Goal: Task Accomplishment & Management: Manage account settings

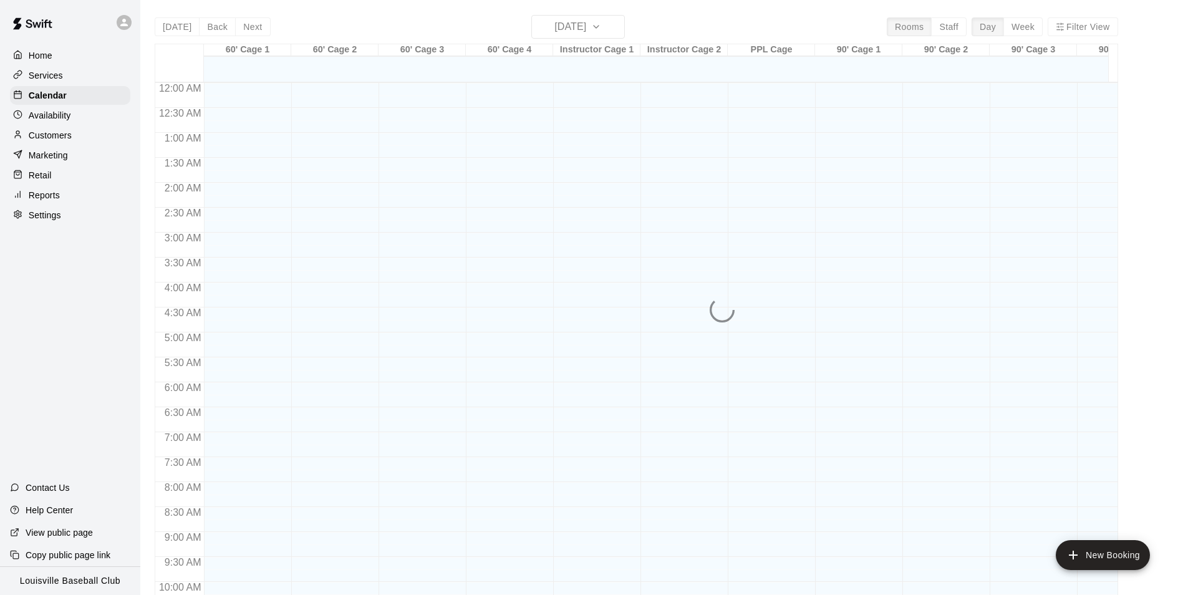
scroll to position [634, 0]
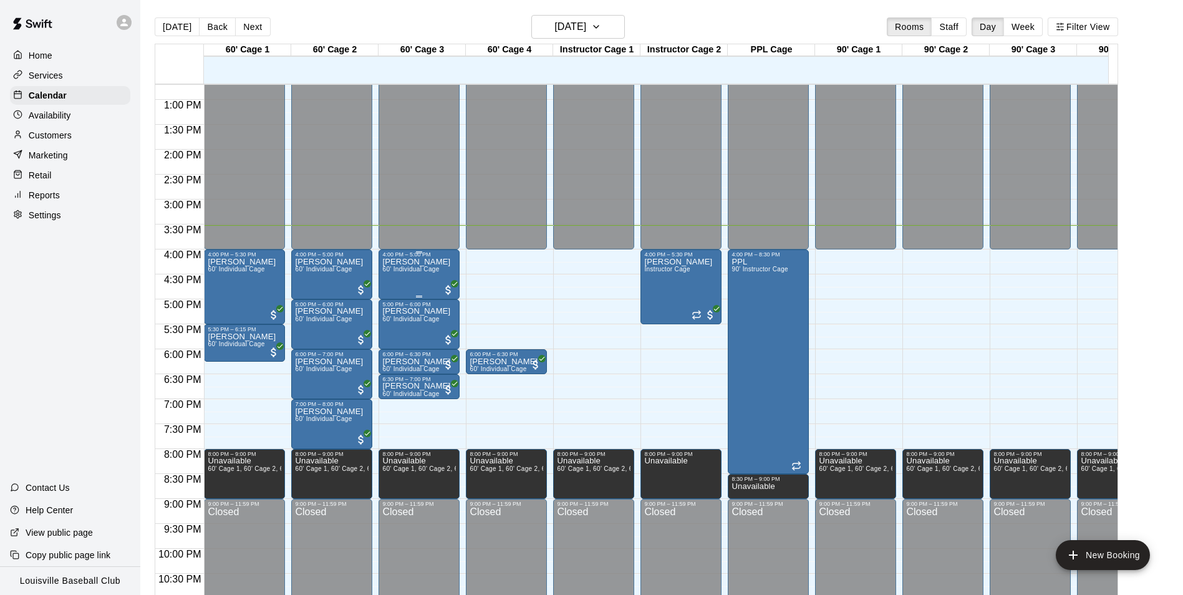
click at [424, 269] on div "[PERSON_NAME] 60' Individual Cage" at bounding box center [416, 555] width 68 height 595
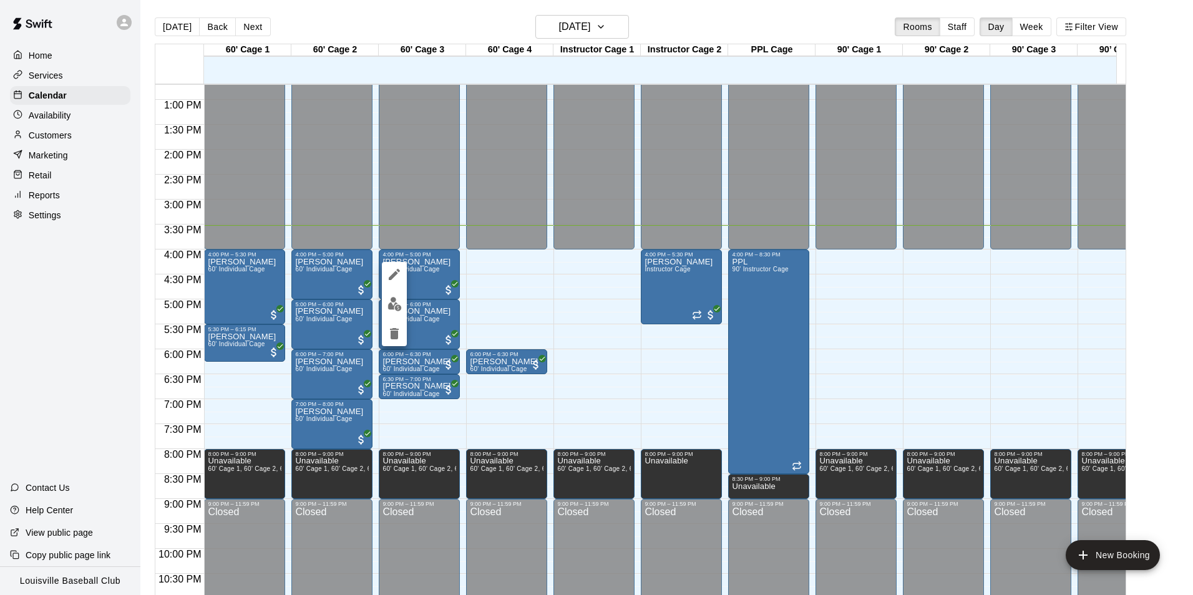
click at [402, 277] on button "edit" at bounding box center [394, 274] width 25 height 25
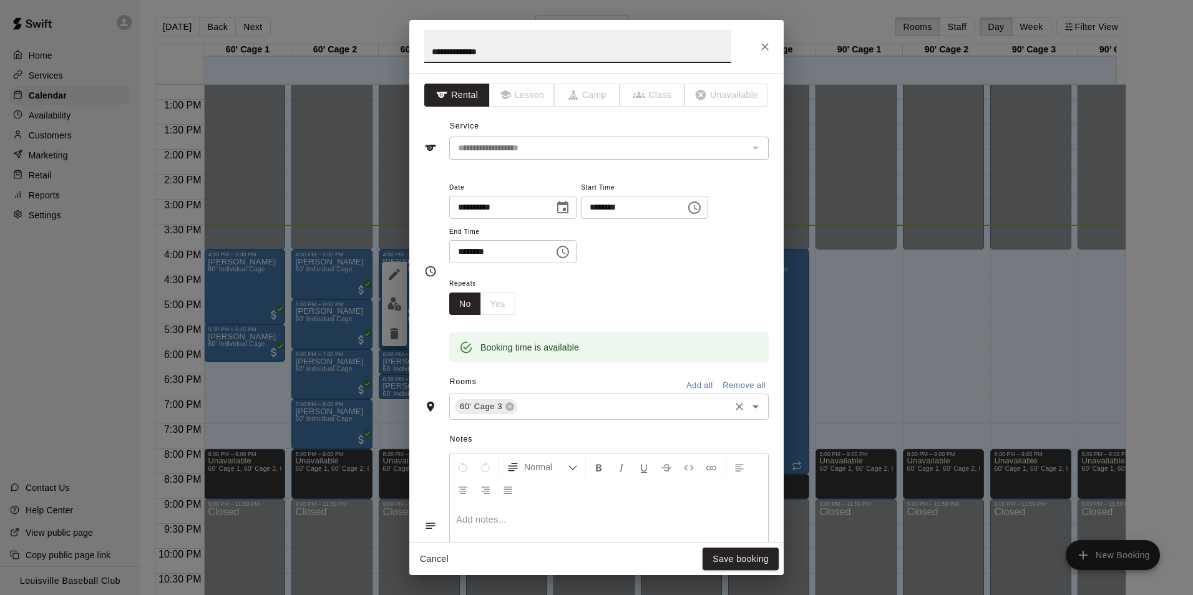
click at [545, 411] on input "text" at bounding box center [623, 407] width 209 height 16
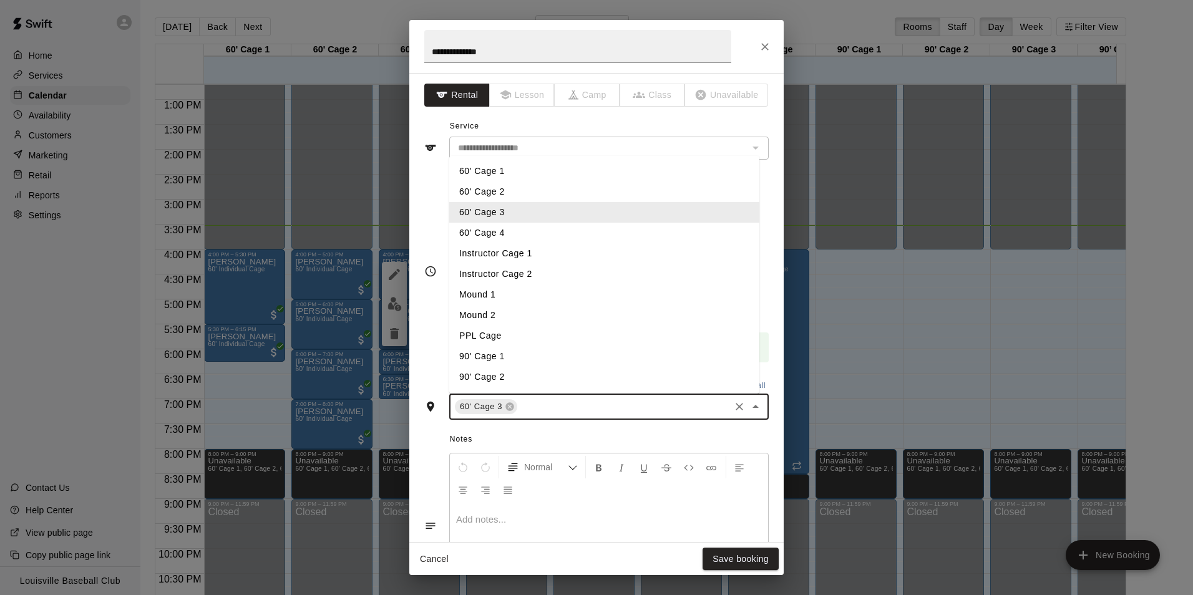
click at [516, 241] on li "60' Cage 4" at bounding box center [604, 233] width 310 height 21
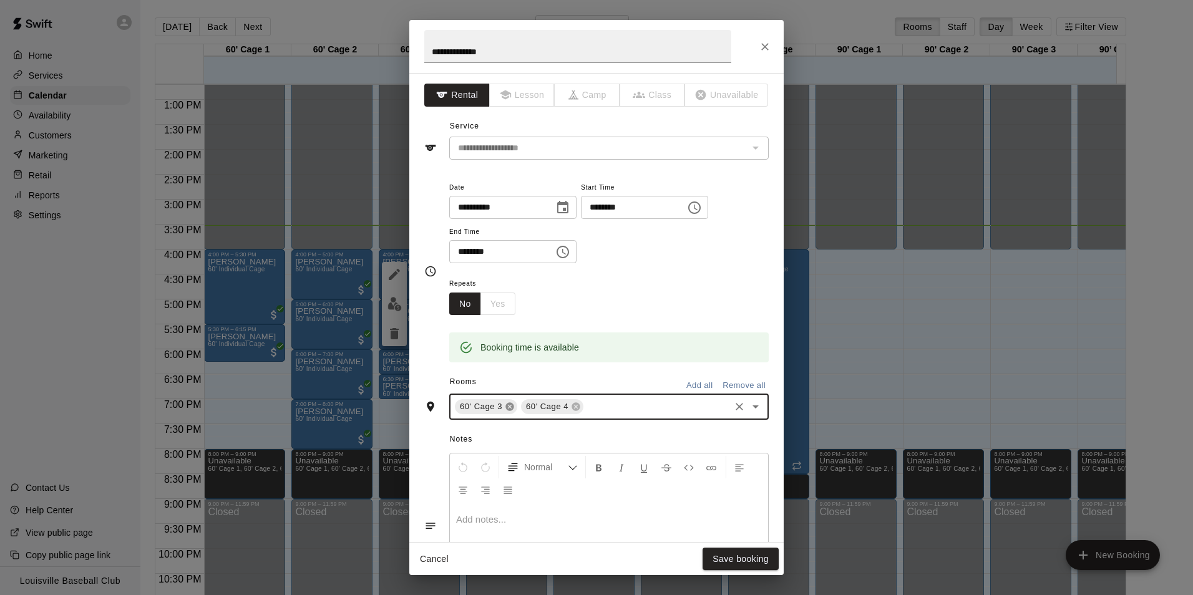
click at [508, 407] on icon at bounding box center [510, 407] width 10 height 10
click at [749, 546] on div "Cancel Save booking" at bounding box center [596, 559] width 374 height 33
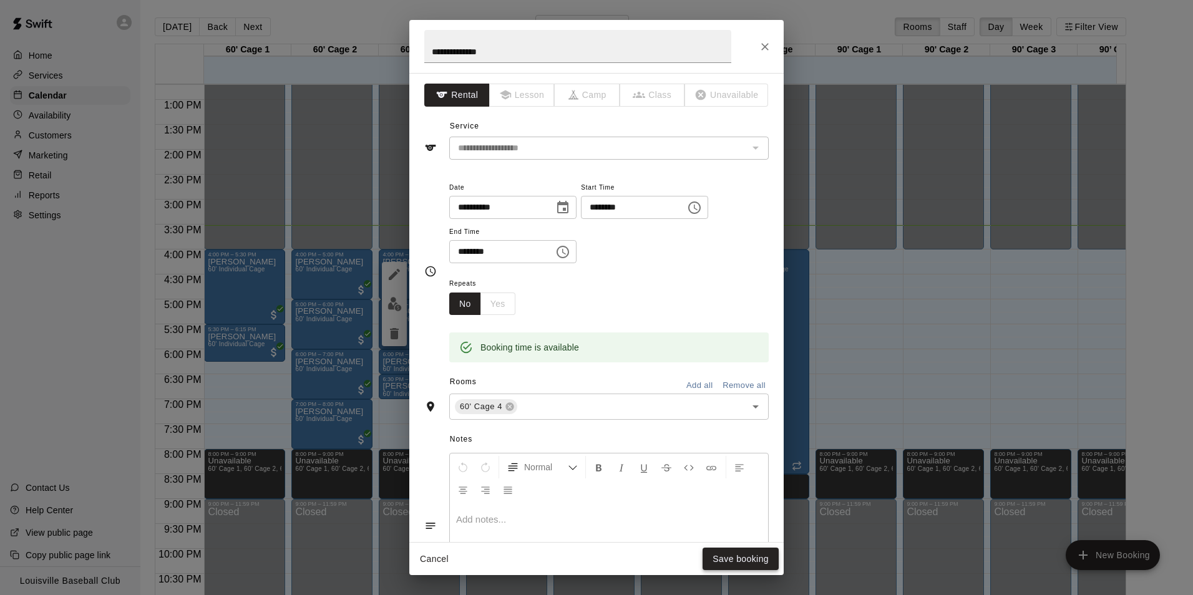
click at [754, 560] on button "Save booking" at bounding box center [740, 559] width 76 height 23
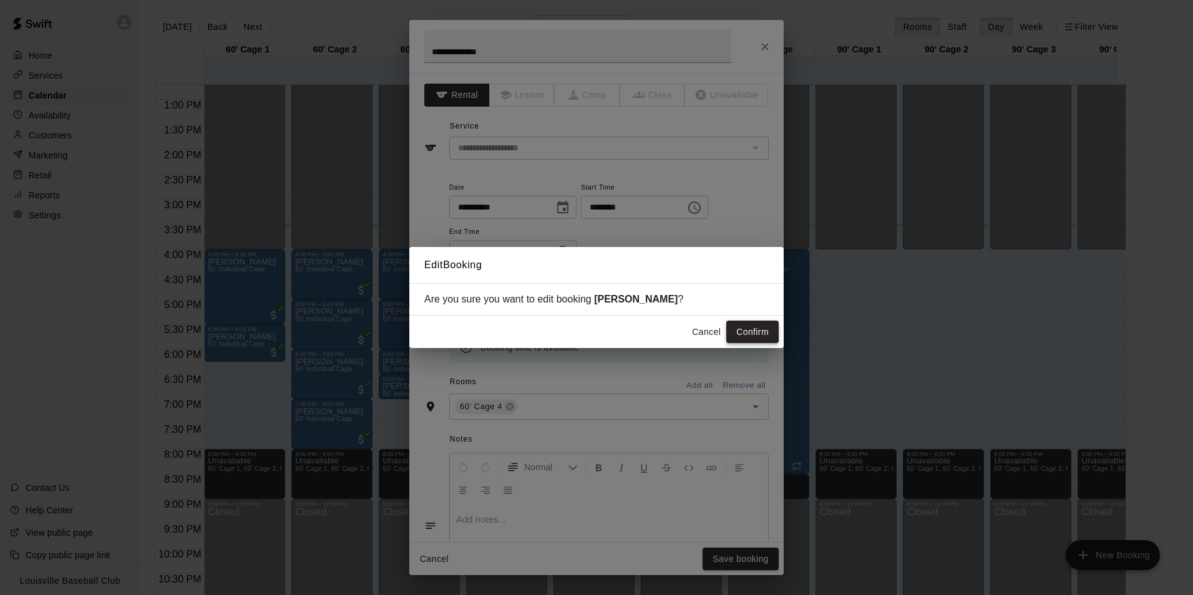
click at [752, 324] on button "Confirm" at bounding box center [752, 332] width 52 height 23
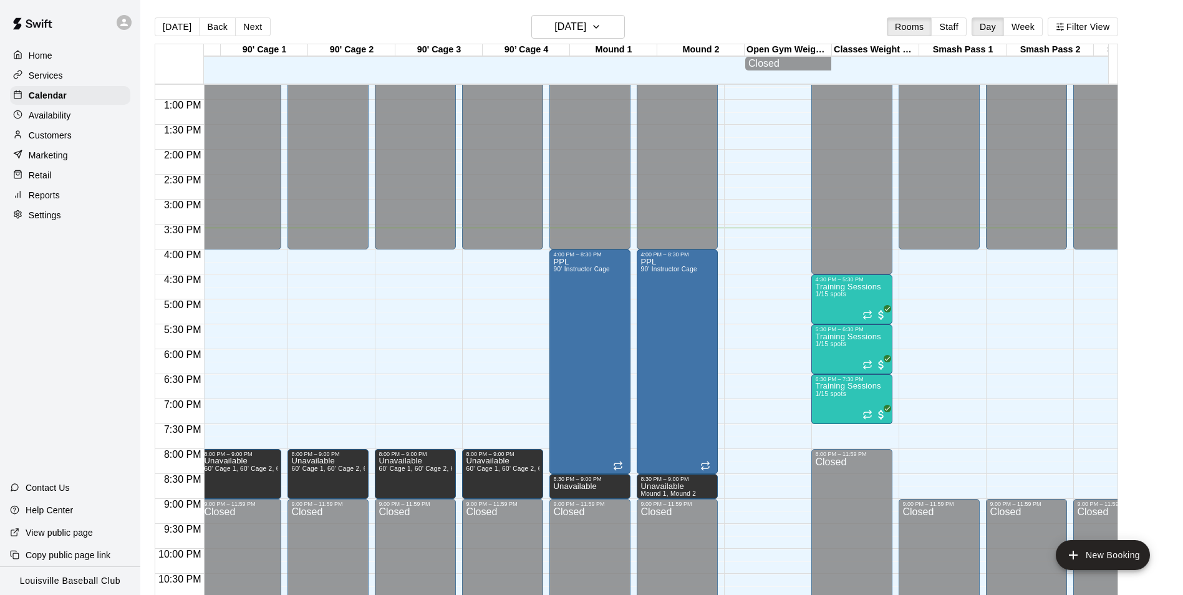
scroll to position [0, 633]
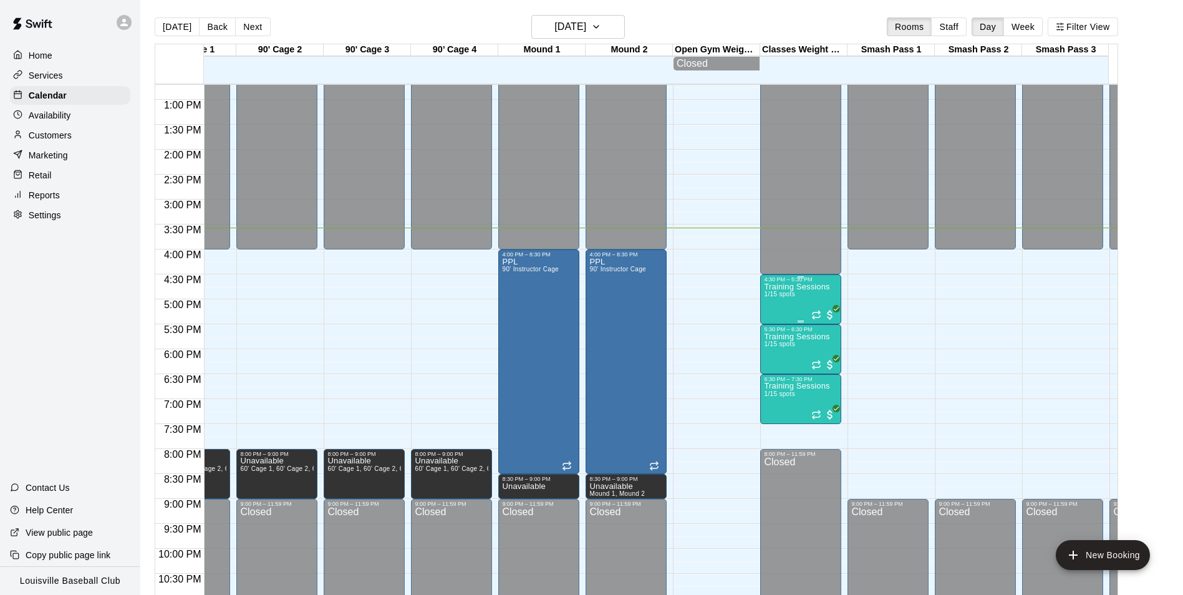
click at [764, 298] on span "1/15 spots" at bounding box center [779, 294] width 31 height 7
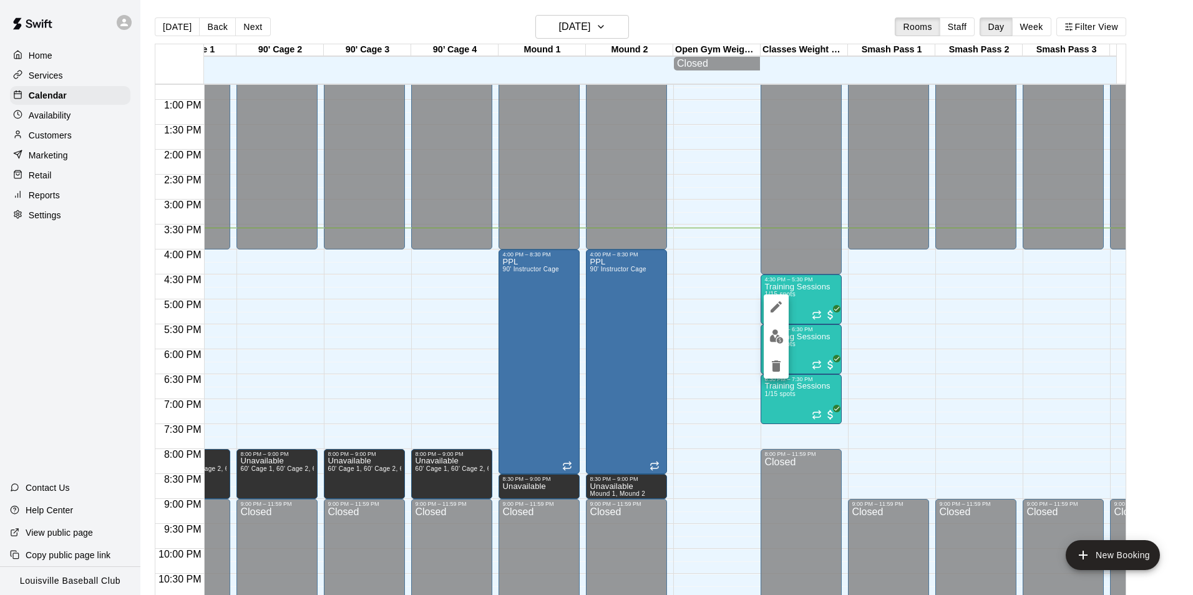
click at [773, 303] on icon "edit" at bounding box center [775, 306] width 15 height 15
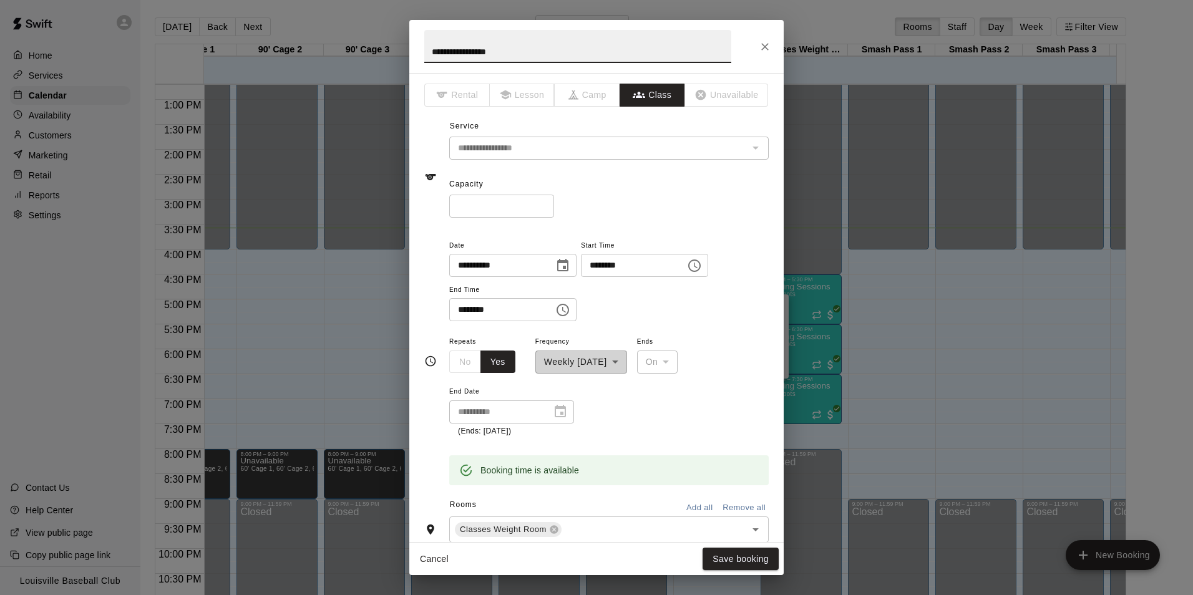
click at [469, 312] on input "********" at bounding box center [497, 309] width 96 height 23
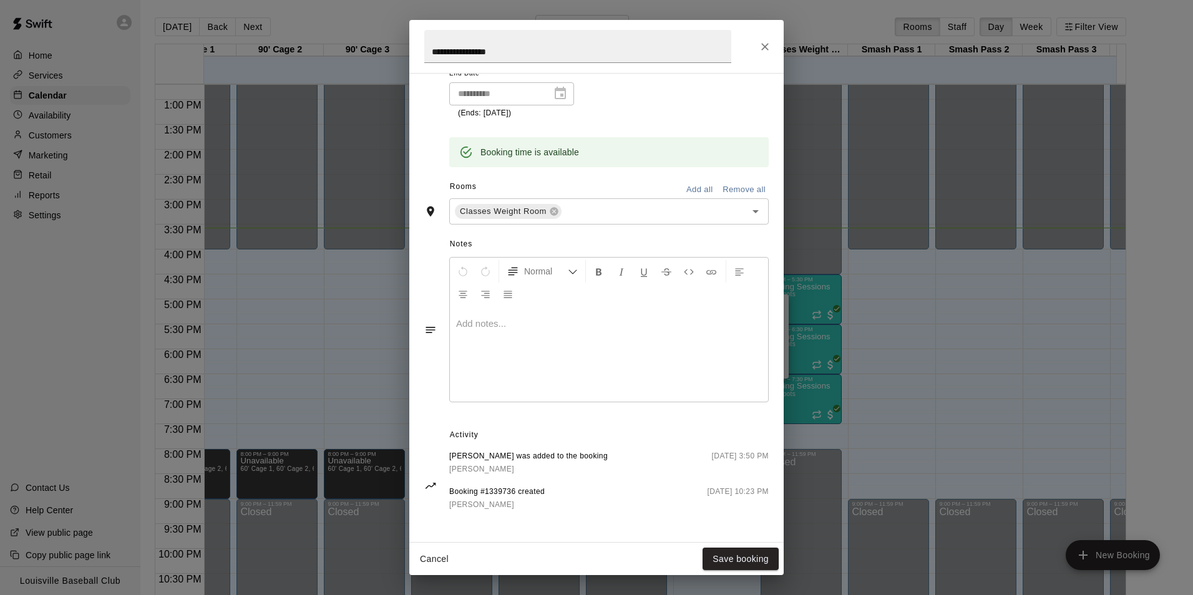
scroll to position [319, 0]
click at [309, 160] on div "**********" at bounding box center [596, 297] width 1193 height 595
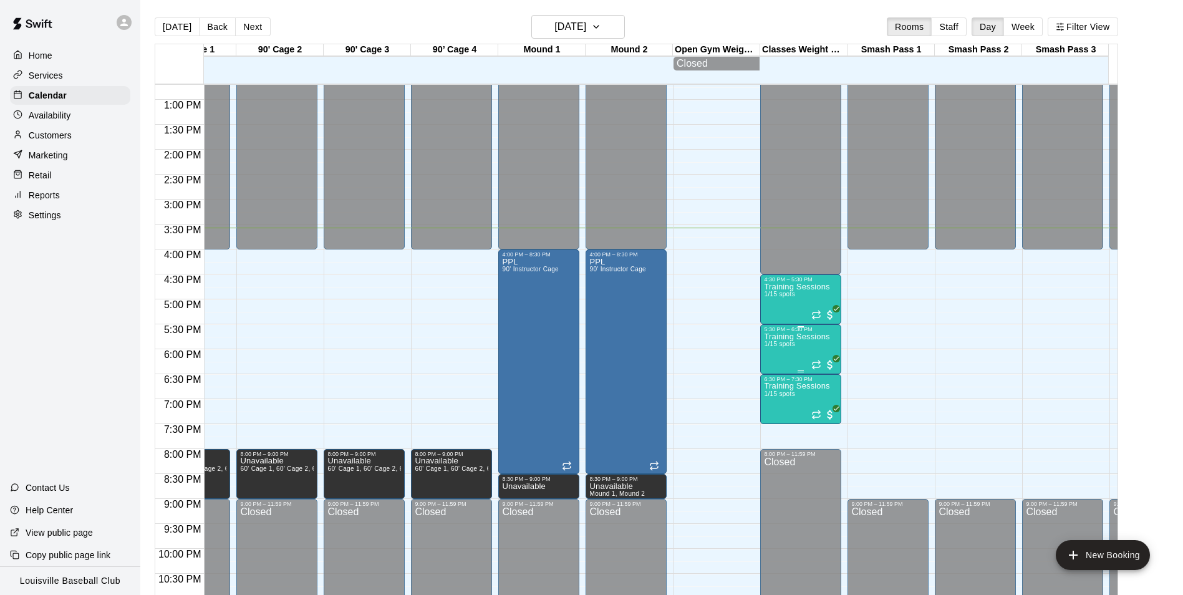
click at [793, 337] on p "Training Sessions" at bounding box center [796, 337] width 65 height 0
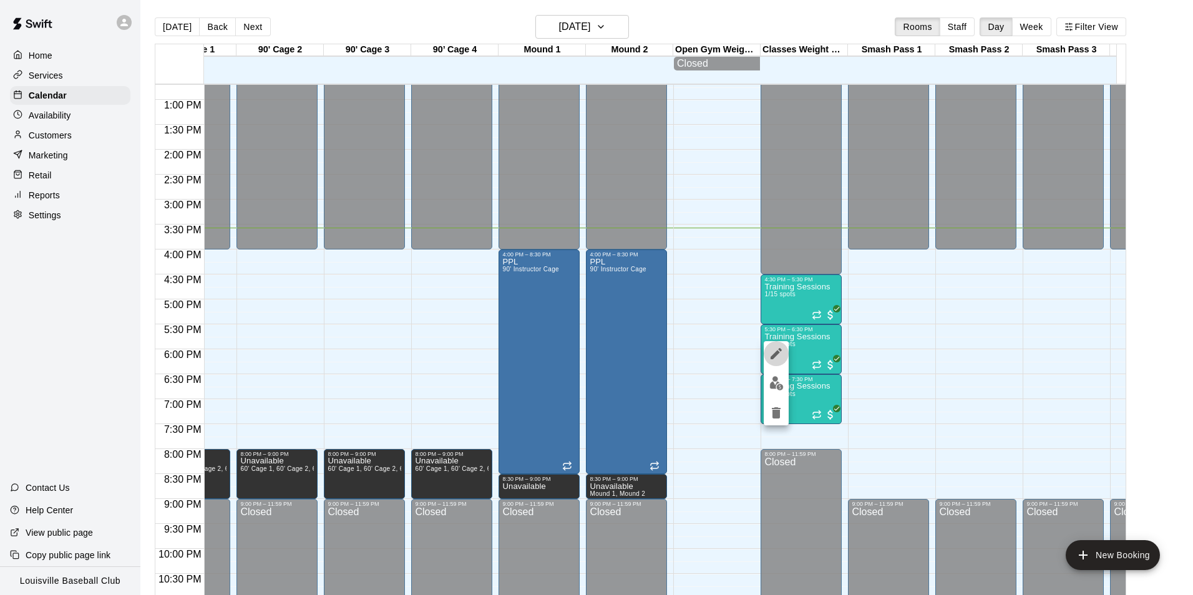
click at [772, 352] on icon "edit" at bounding box center [775, 353] width 15 height 15
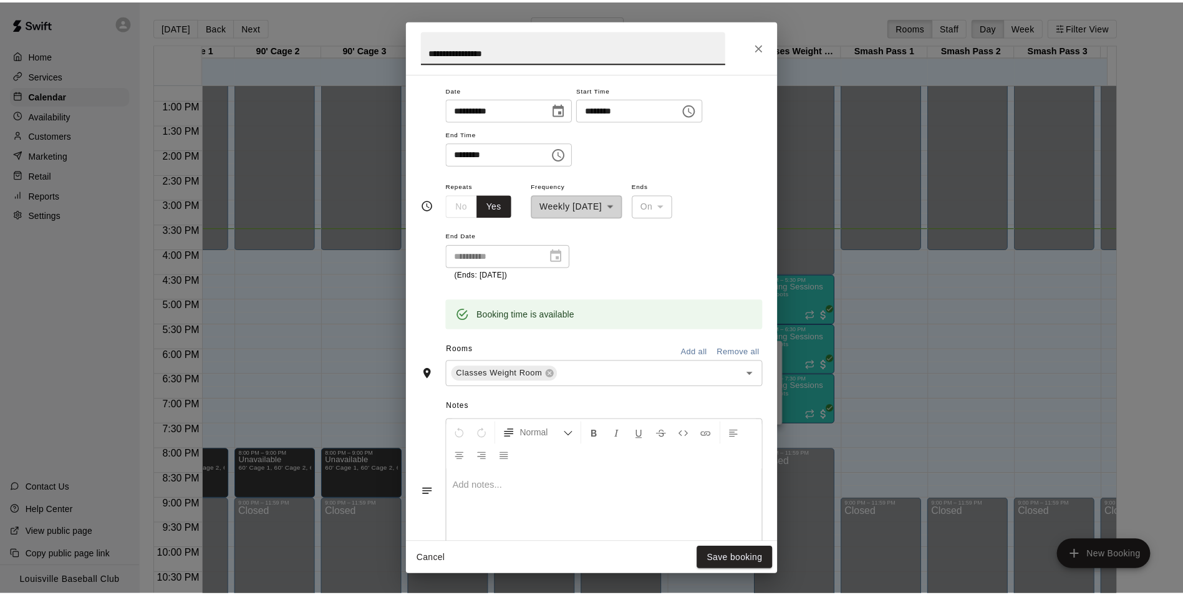
scroll to position [321, 0]
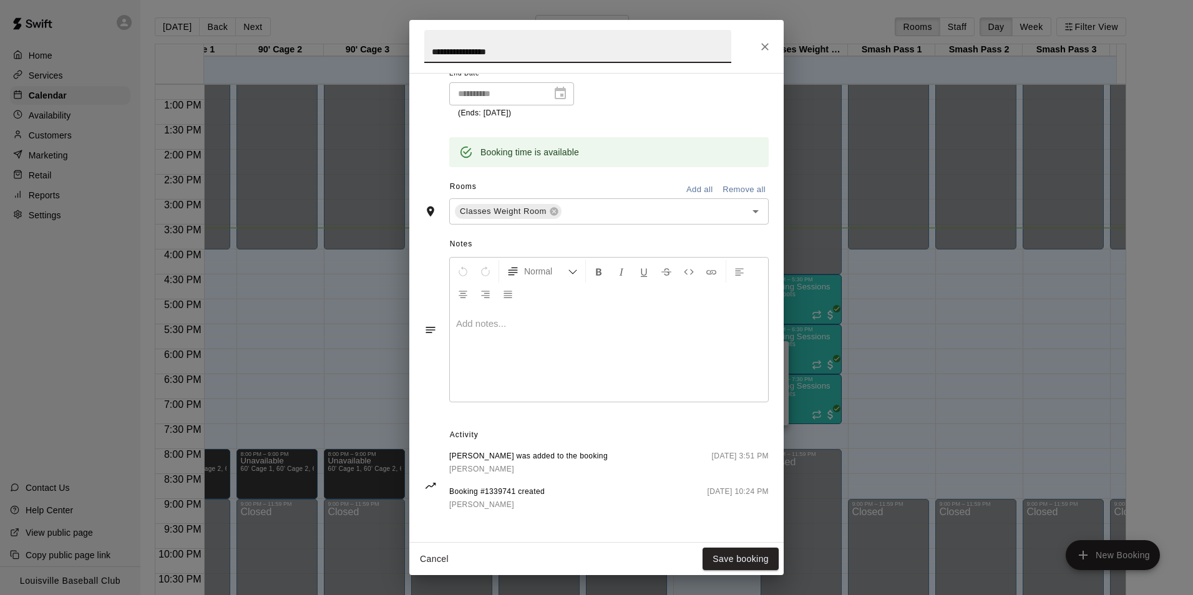
click at [328, 191] on div "**********" at bounding box center [596, 297] width 1193 height 595
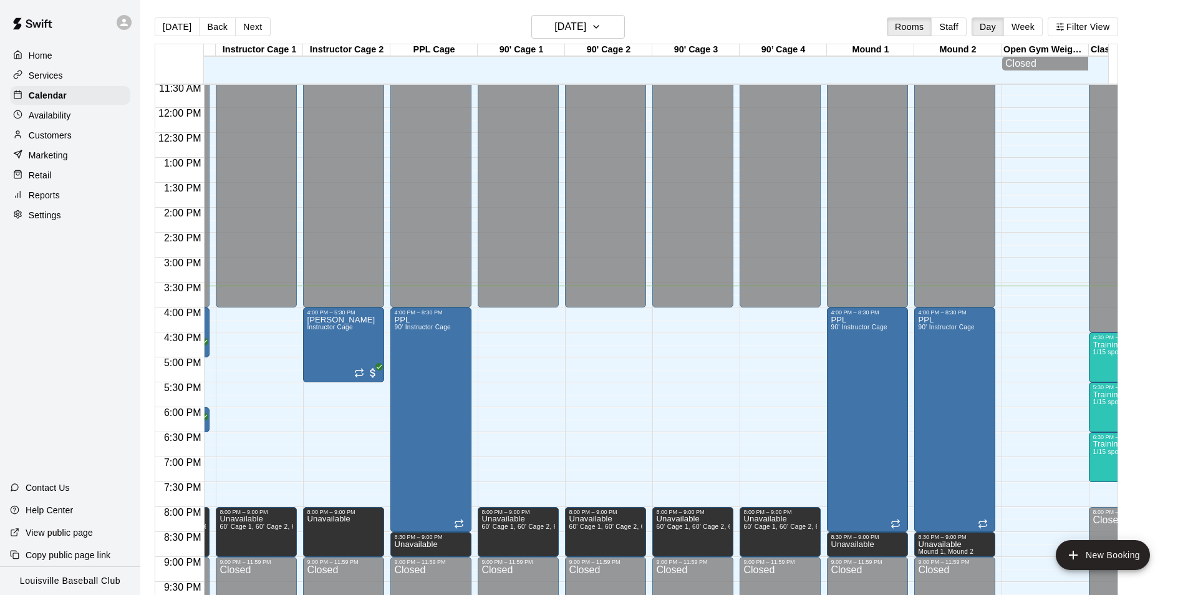
scroll to position [0, 0]
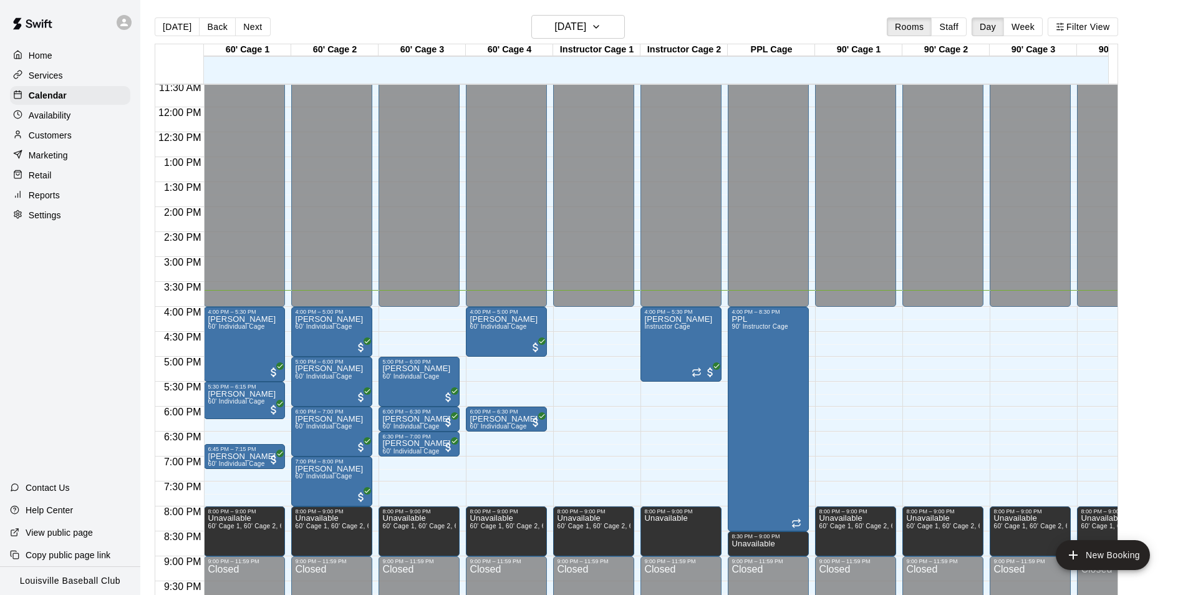
click at [94, 141] on div "Customers" at bounding box center [70, 135] width 120 height 19
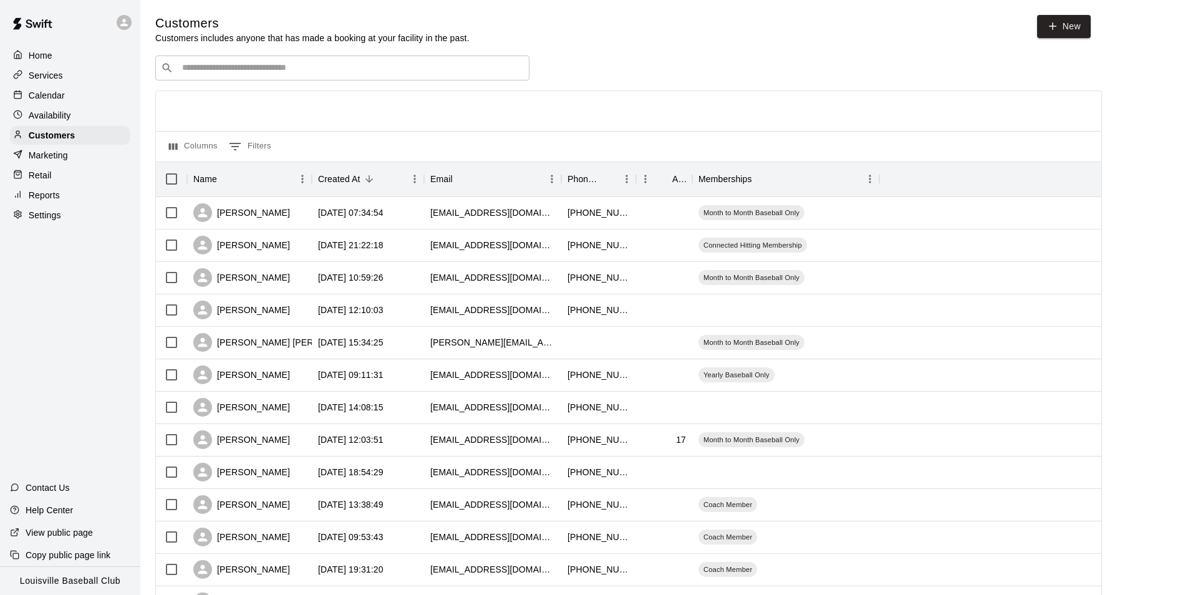
click at [301, 74] on input "Search customers by name or email" at bounding box center [351, 68] width 346 height 12
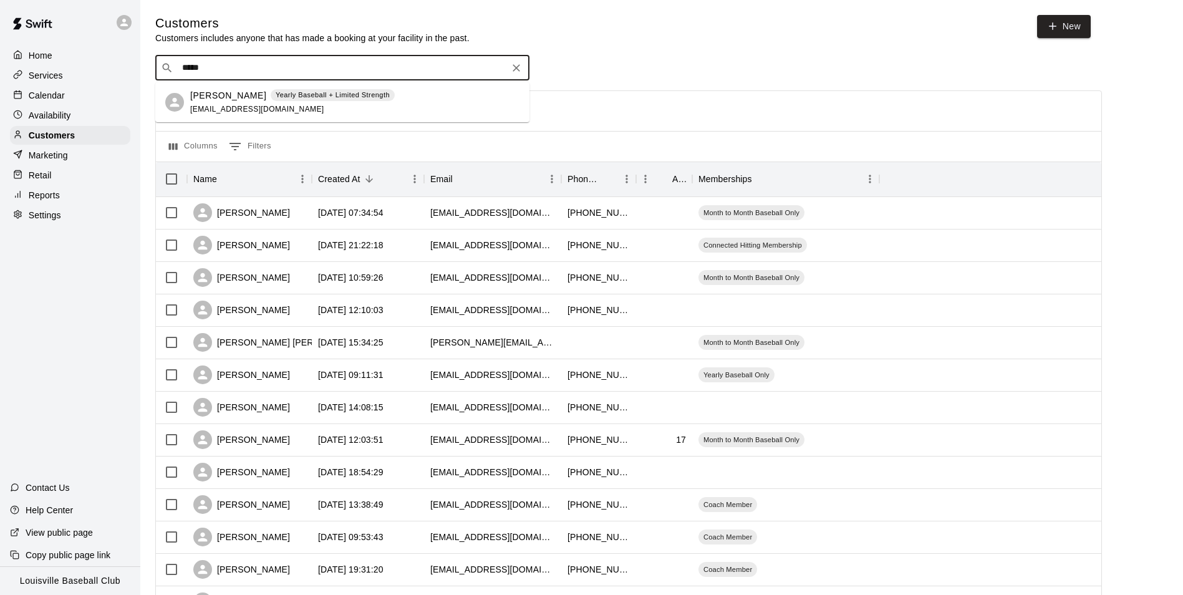
type input "*****"
click at [98, 97] on div "Calendar" at bounding box center [70, 95] width 120 height 19
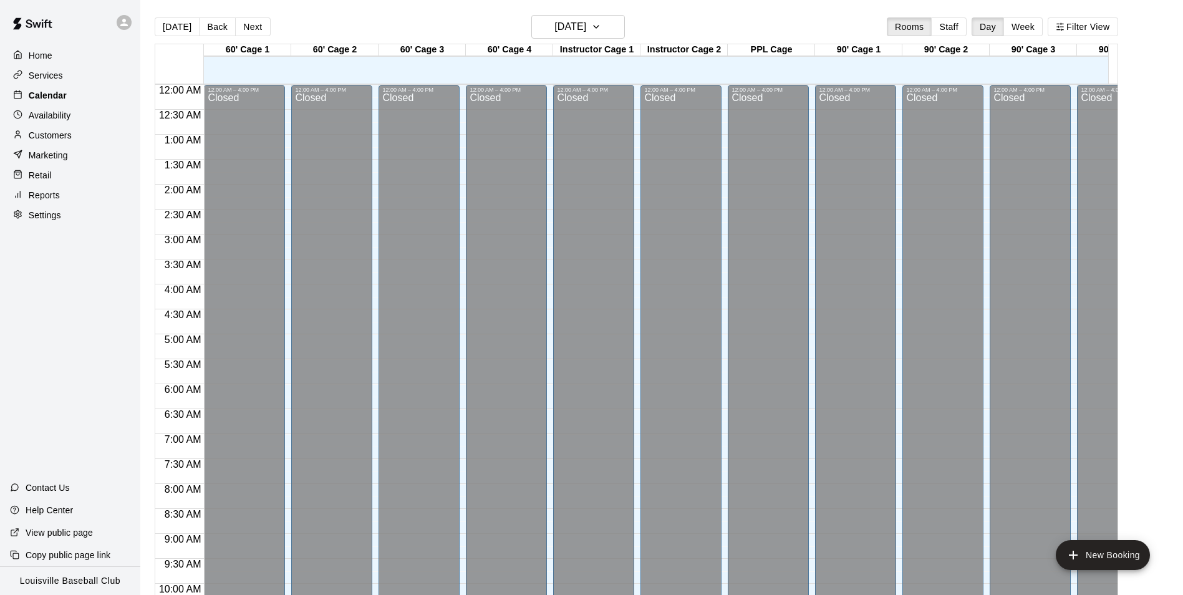
scroll to position [634, 0]
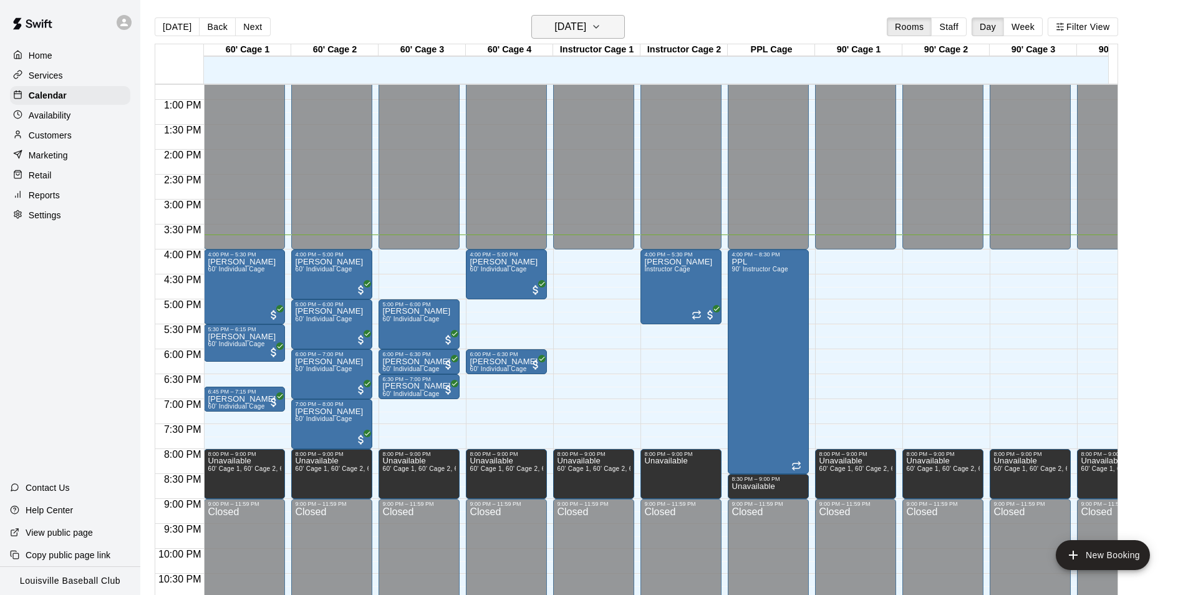
click at [588, 36] on button "[DATE]" at bounding box center [578, 27] width 94 height 24
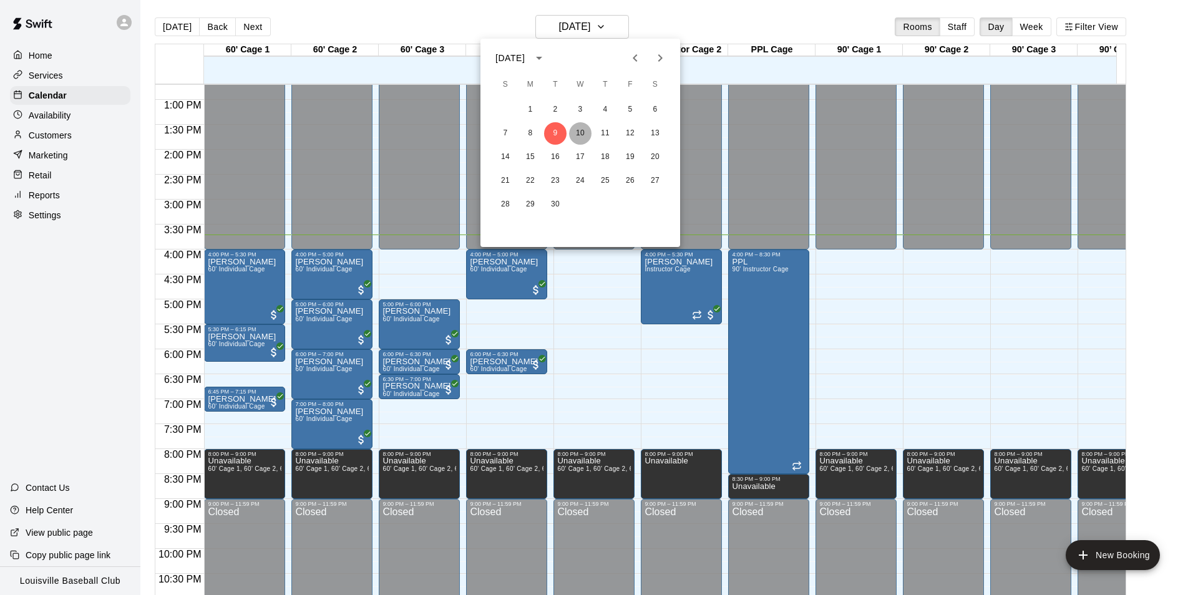
click at [579, 133] on button "10" at bounding box center [580, 133] width 22 height 22
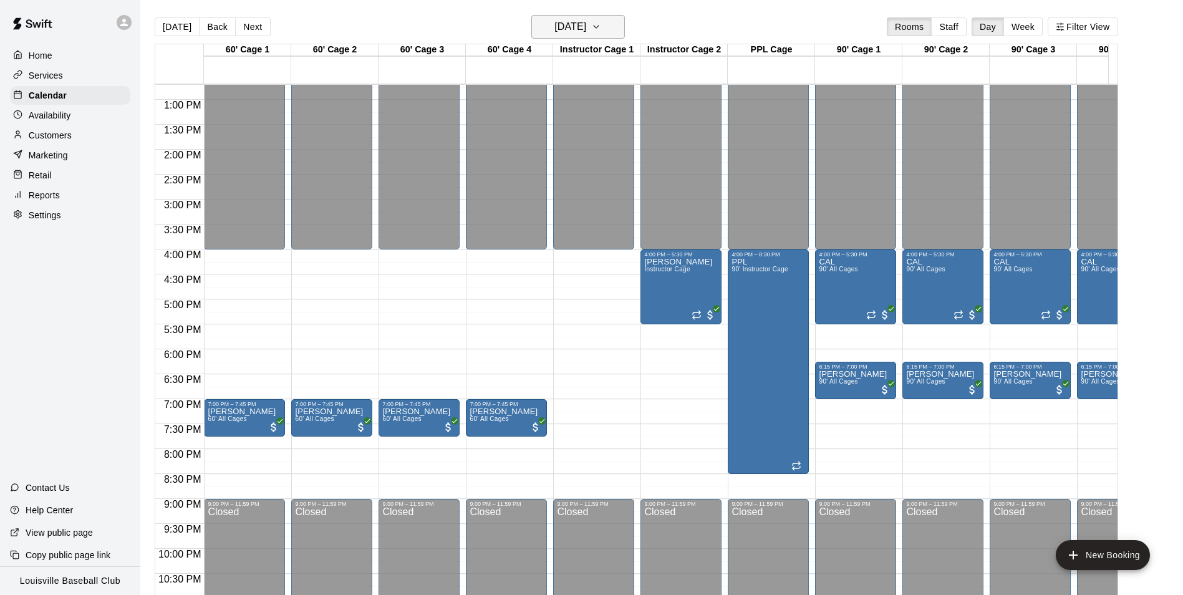
click at [586, 34] on h6 "[DATE]" at bounding box center [571, 26] width 32 height 17
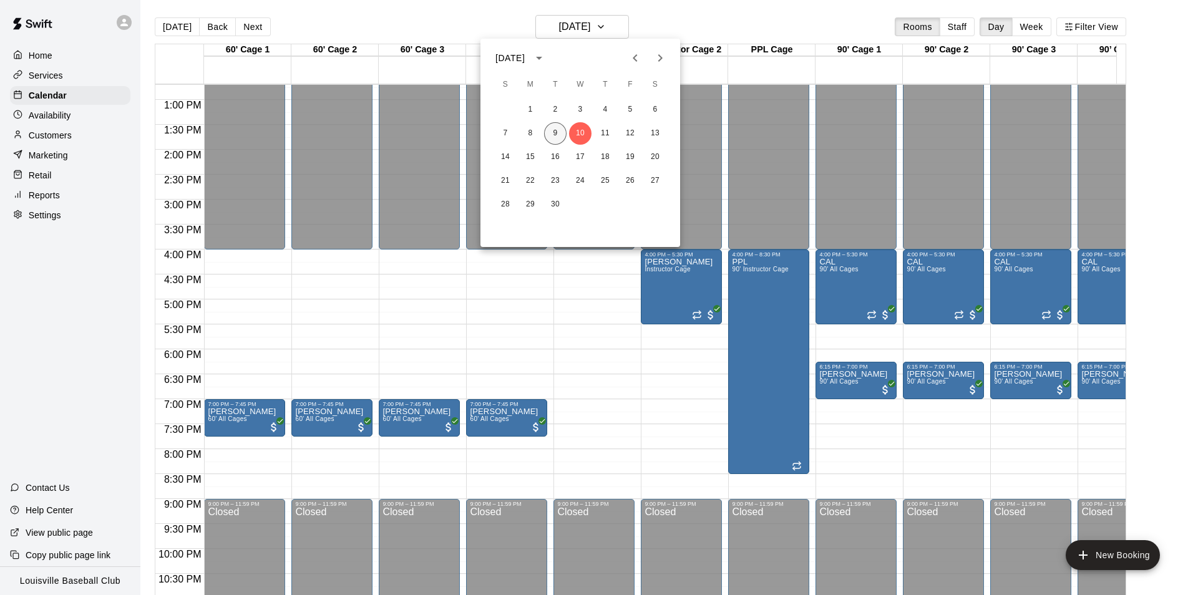
click at [557, 133] on button "9" at bounding box center [555, 133] width 22 height 22
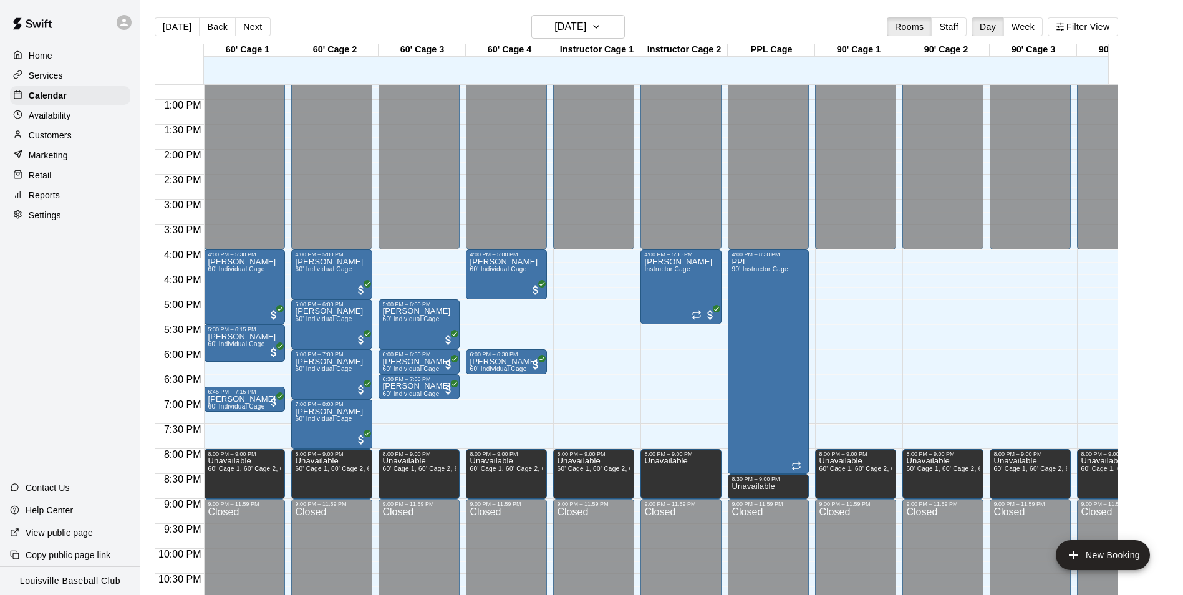
click at [84, 138] on div "Customers" at bounding box center [70, 135] width 120 height 19
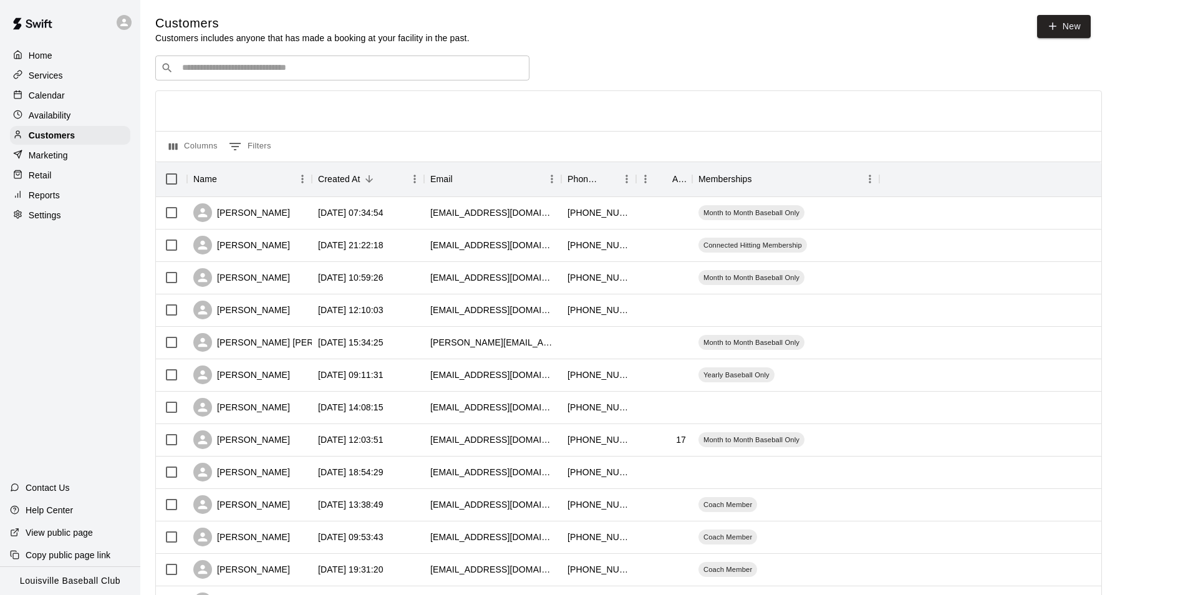
click at [301, 68] on input "Search customers by name or email" at bounding box center [351, 68] width 346 height 12
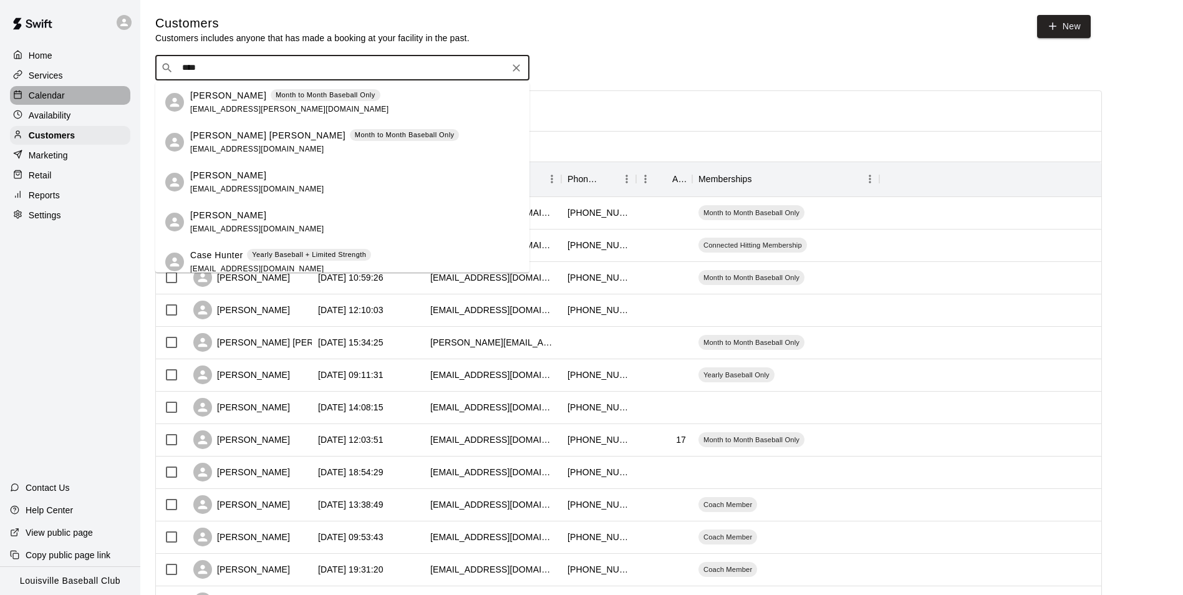
type input "****"
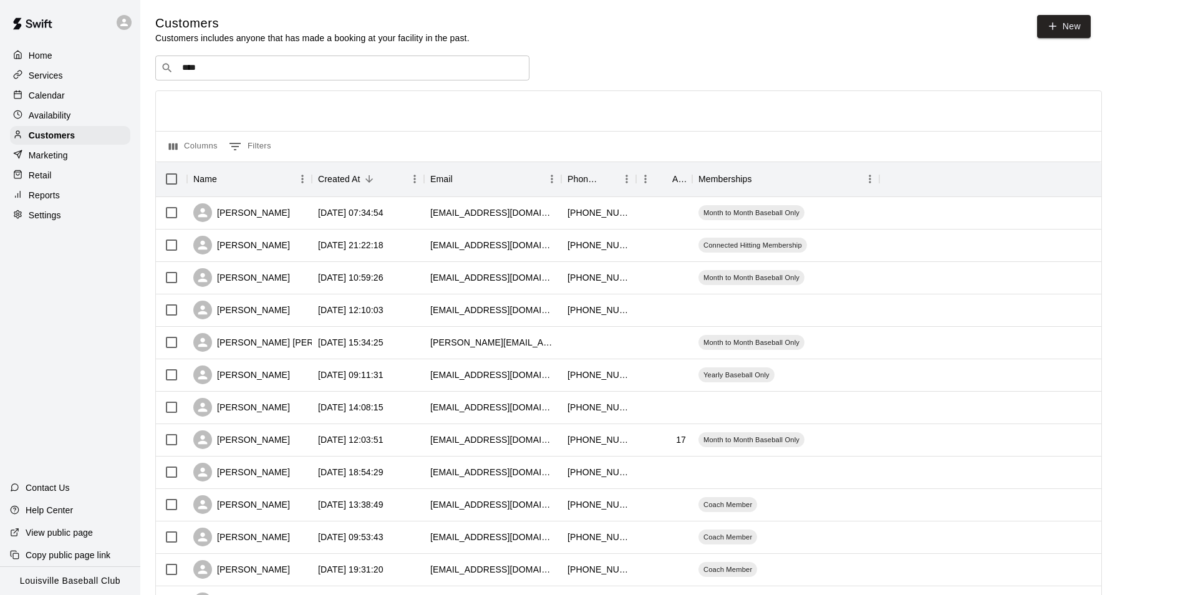
click at [37, 97] on p "Calendar" at bounding box center [47, 95] width 36 height 12
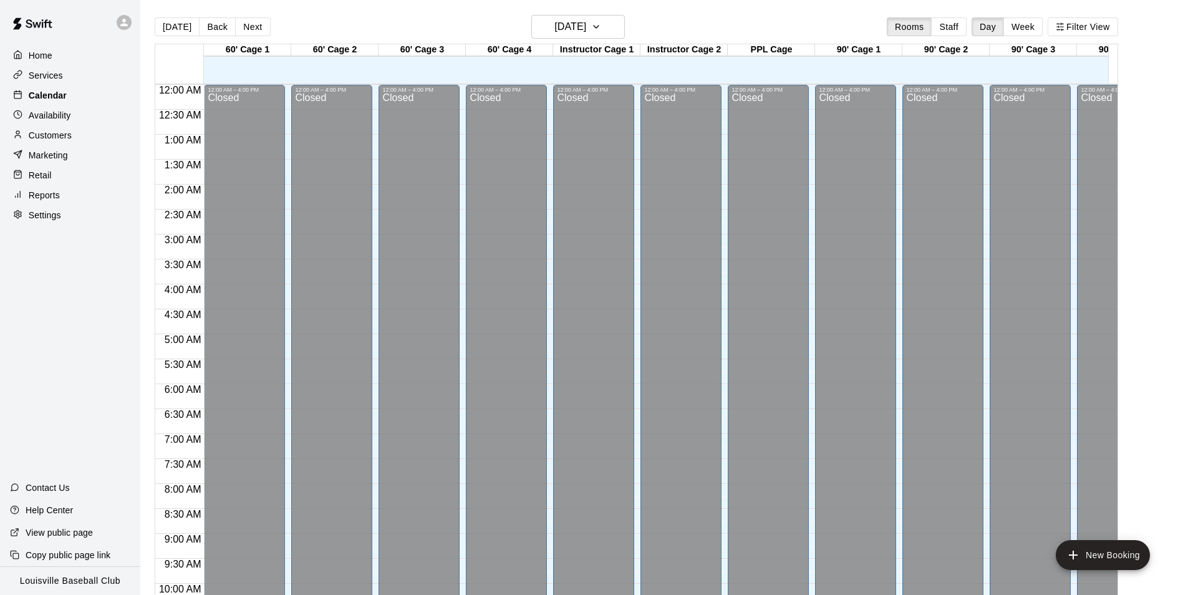
scroll to position [634, 0]
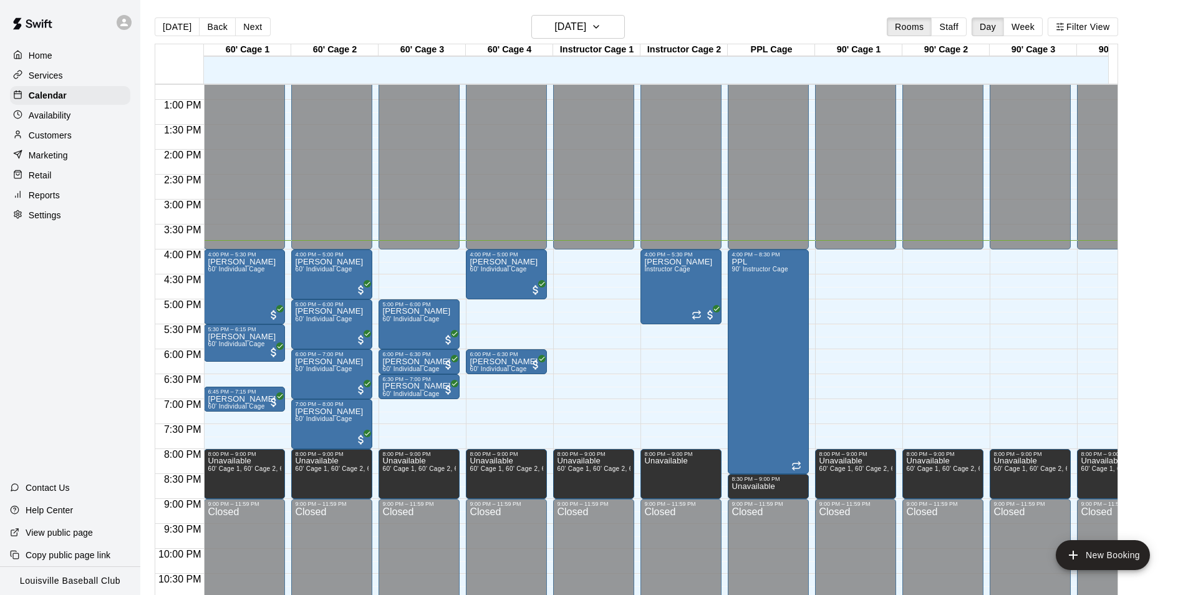
click at [82, 145] on div "Customers" at bounding box center [70, 135] width 120 height 19
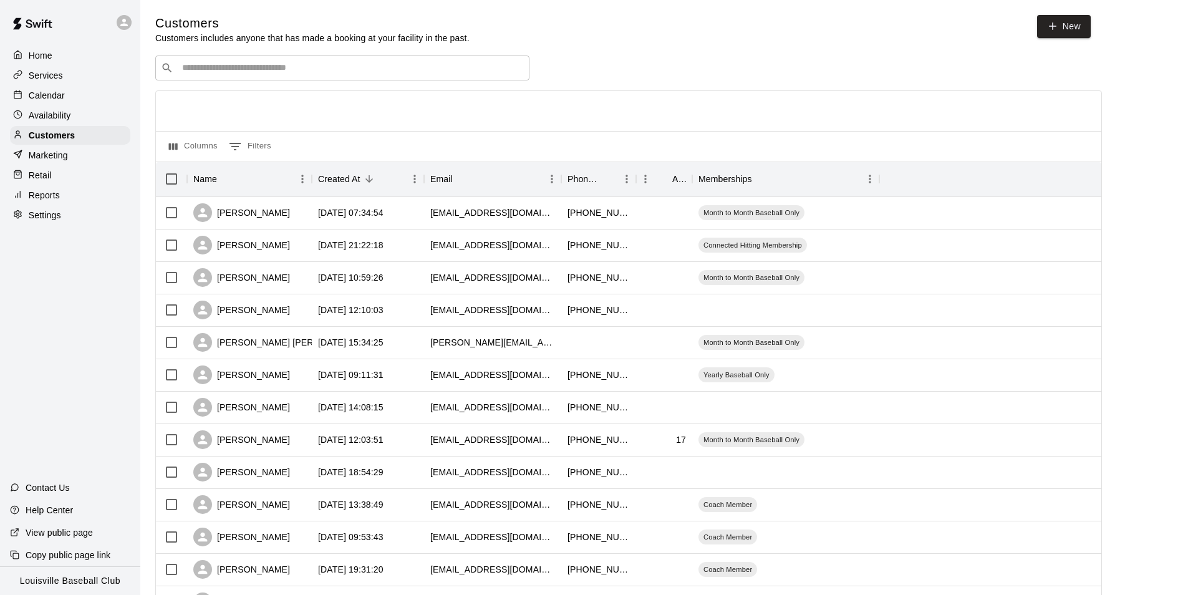
click at [304, 70] on input "Search customers by name or email" at bounding box center [351, 68] width 346 height 12
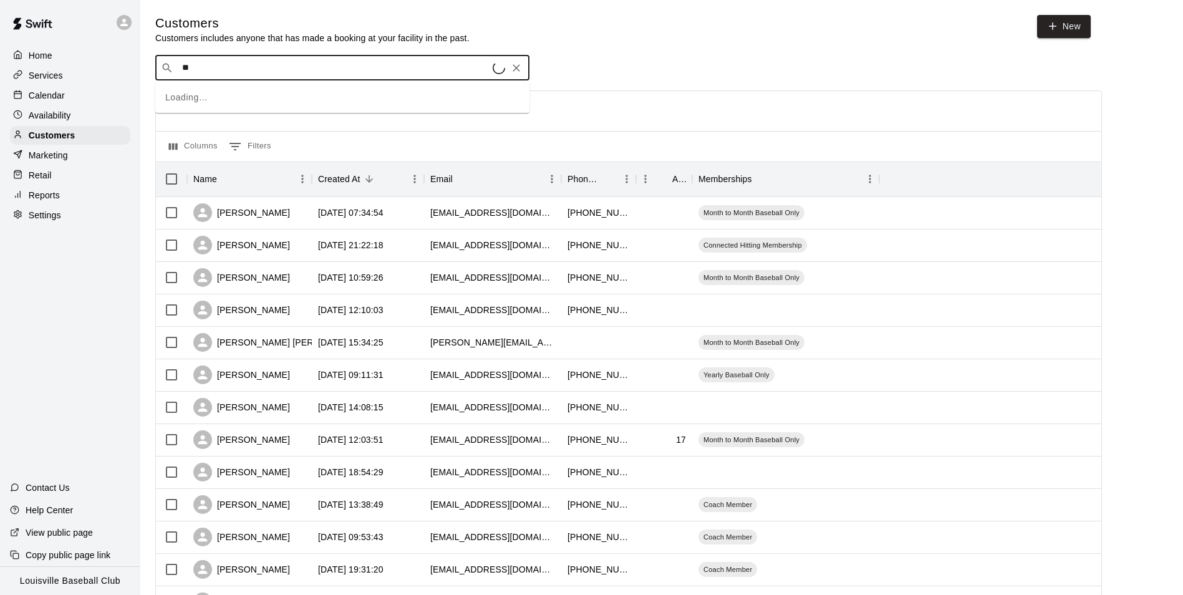
type input "***"
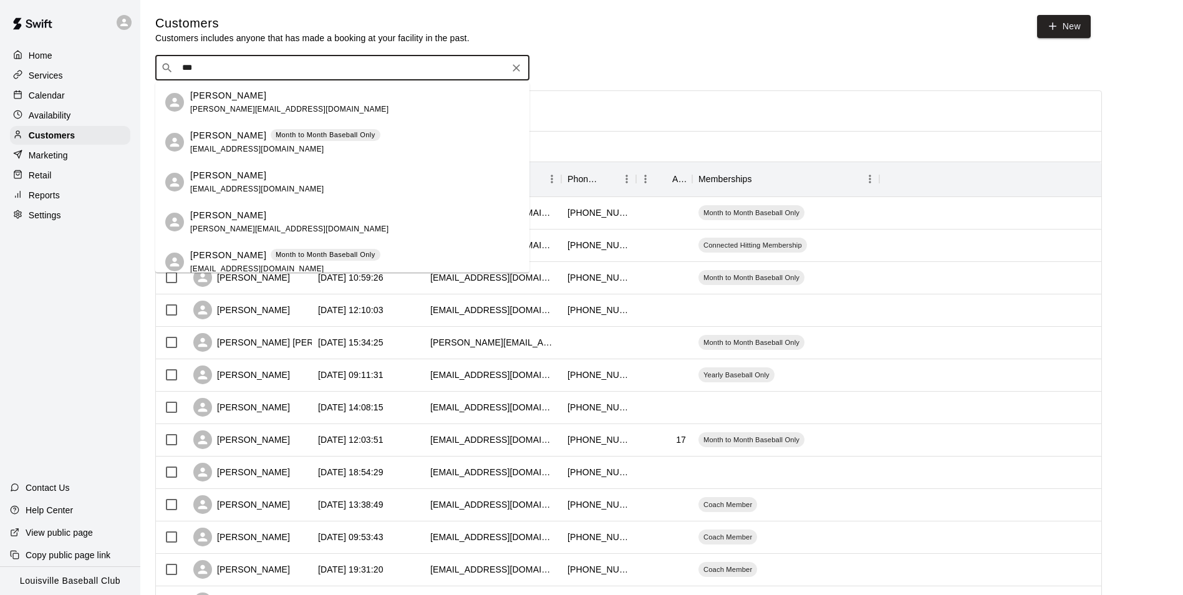
click at [63, 94] on p "Calendar" at bounding box center [47, 95] width 36 height 12
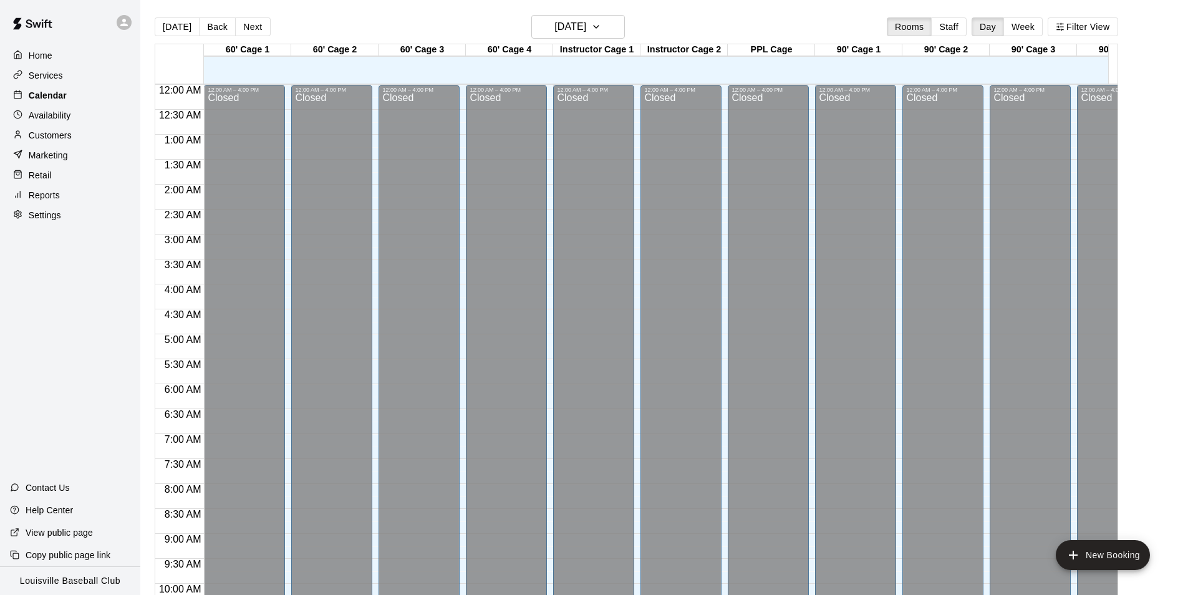
scroll to position [634, 0]
